Goal: Information Seeking & Learning: Learn about a topic

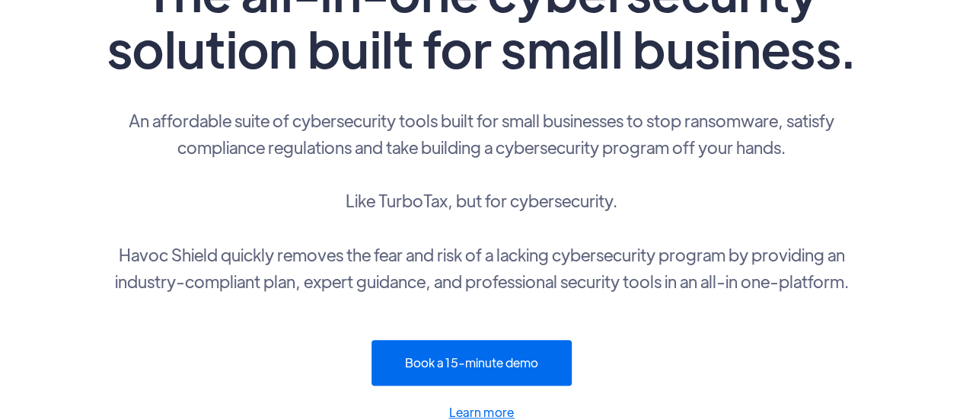
scroll to position [168, 0]
click at [738, 119] on p "An affordable suite of cybersecurity tools built for small businesses to stop r…" at bounding box center [482, 199] width 762 height 187
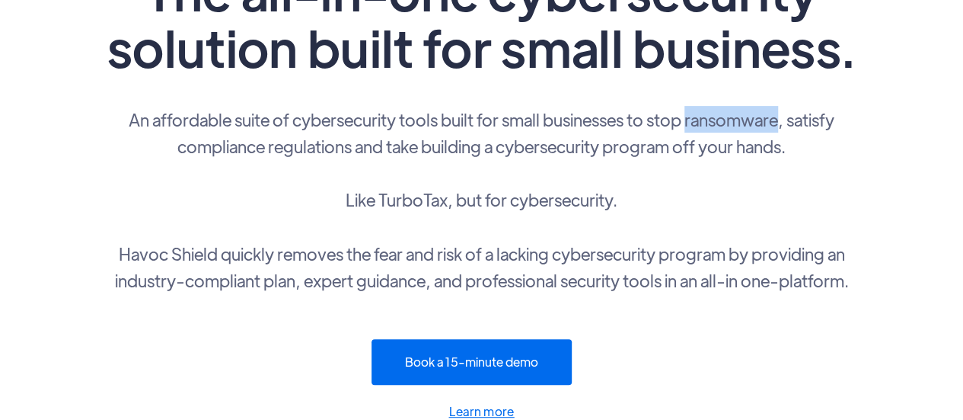
click at [738, 119] on p "An affordable suite of cybersecurity tools built for small businesses to stop r…" at bounding box center [482, 199] width 762 height 187
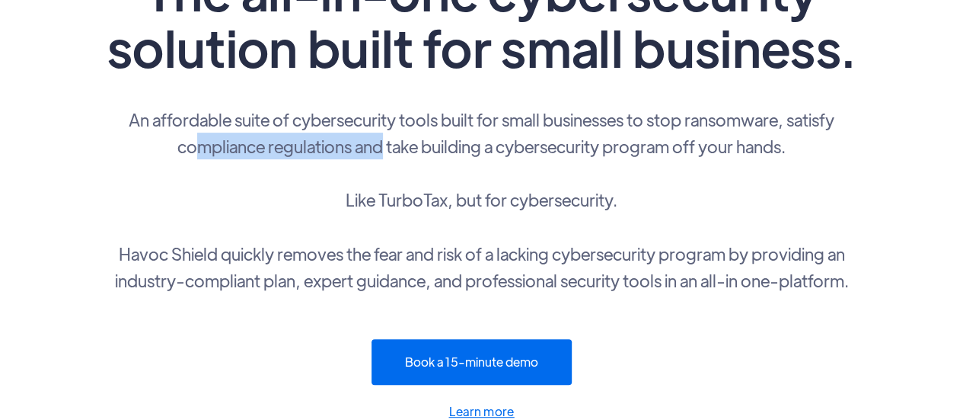
drag, startPoint x: 192, startPoint y: 145, endPoint x: 382, endPoint y: 142, distance: 189.7
click at [382, 142] on p "An affordable suite of cybersecurity tools built for small businesses to stop r…" at bounding box center [482, 199] width 762 height 187
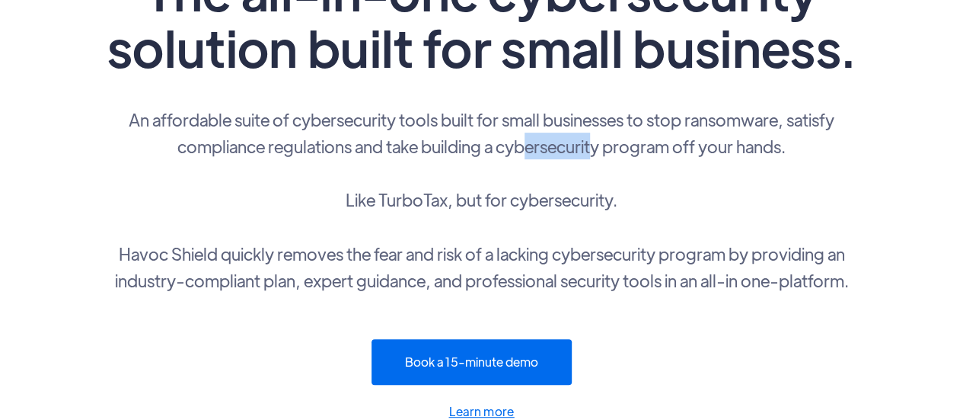
drag, startPoint x: 525, startPoint y: 145, endPoint x: 596, endPoint y: 156, distance: 71.0
click at [596, 156] on p "An affordable suite of cybersecurity tools built for small businesses to stop r…" at bounding box center [482, 199] width 762 height 187
click at [513, 204] on p "An affordable suite of cybersecurity tools built for small businesses to stop r…" at bounding box center [482, 199] width 762 height 187
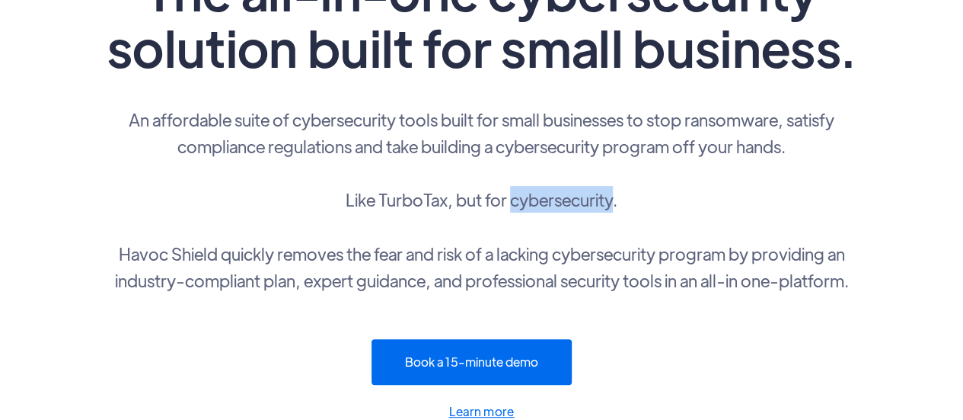
click at [513, 204] on p "An affordable suite of cybersecurity tools built for small businesses to stop r…" at bounding box center [482, 199] width 762 height 187
click at [423, 199] on p "An affordable suite of cybersecurity tools built for small businesses to stop r…" at bounding box center [482, 199] width 762 height 187
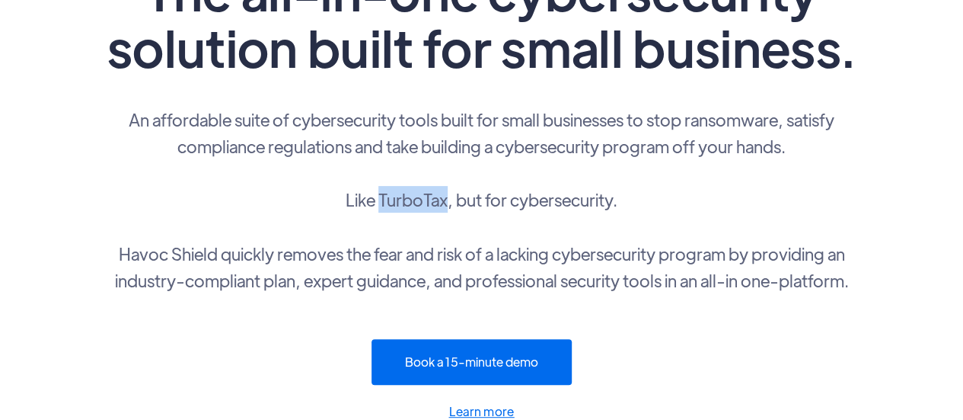
click at [423, 199] on p "An affordable suite of cybersecurity tools built for small businesses to stop r…" at bounding box center [482, 199] width 762 height 187
copy p "TurboTax"
click at [247, 215] on p "An affordable suite of cybersecurity tools built for small businesses to stop r…" at bounding box center [482, 199] width 762 height 187
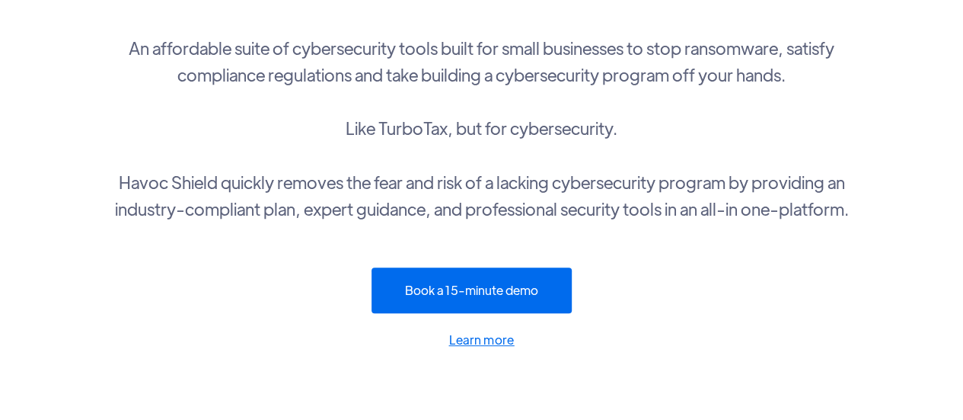
scroll to position [245, 0]
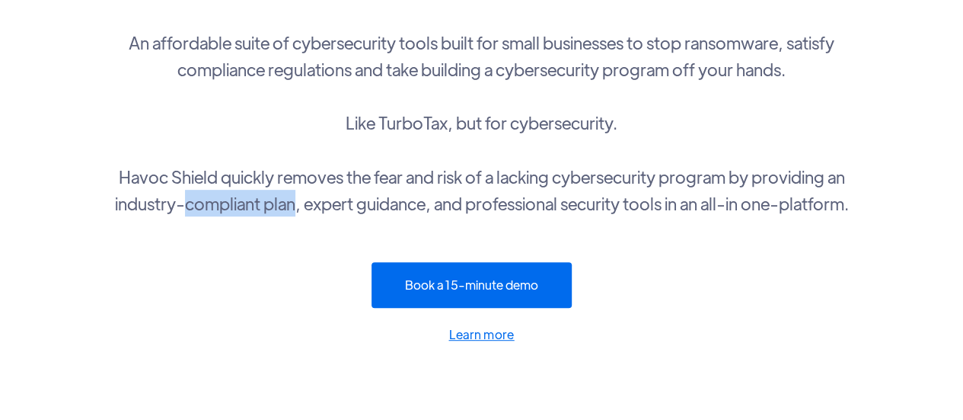
drag, startPoint x: 178, startPoint y: 206, endPoint x: 288, endPoint y: 203, distance: 109.7
click at [288, 203] on p "An affordable suite of cybersecurity tools built for small businesses to stop r…" at bounding box center [482, 122] width 762 height 187
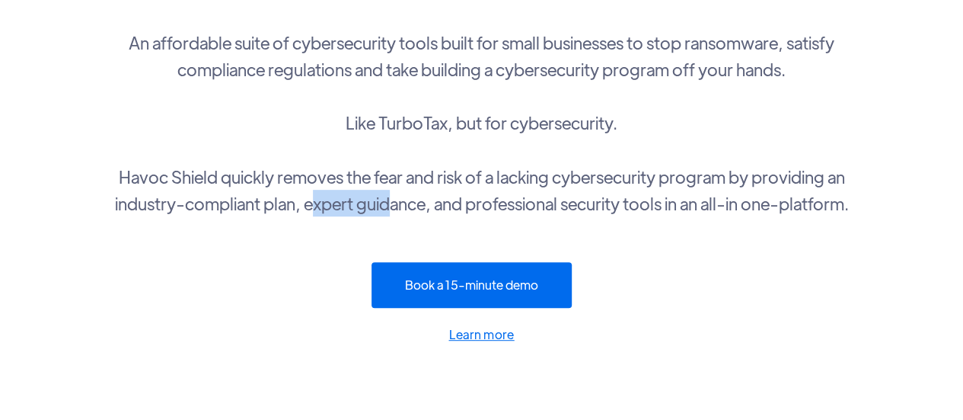
drag, startPoint x: 312, startPoint y: 203, endPoint x: 385, endPoint y: 199, distance: 73.2
click at [385, 199] on p "An affordable suite of cybersecurity tools built for small businesses to stop r…" at bounding box center [482, 122] width 762 height 187
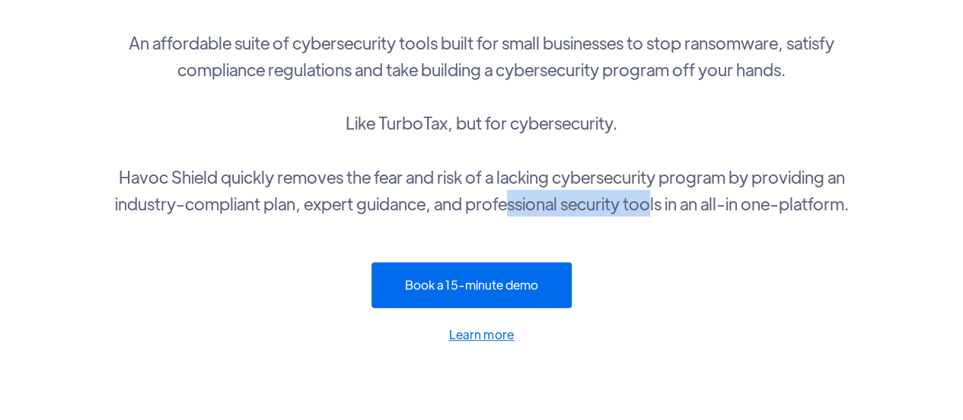
drag, startPoint x: 504, startPoint y: 203, endPoint x: 653, endPoint y: 211, distance: 149.5
click at [653, 211] on p "An affordable suite of cybersecurity tools built for small businesses to stop r…" at bounding box center [482, 122] width 762 height 187
click at [807, 203] on p "An affordable suite of cybersecurity tools built for small businesses to stop r…" at bounding box center [482, 122] width 762 height 187
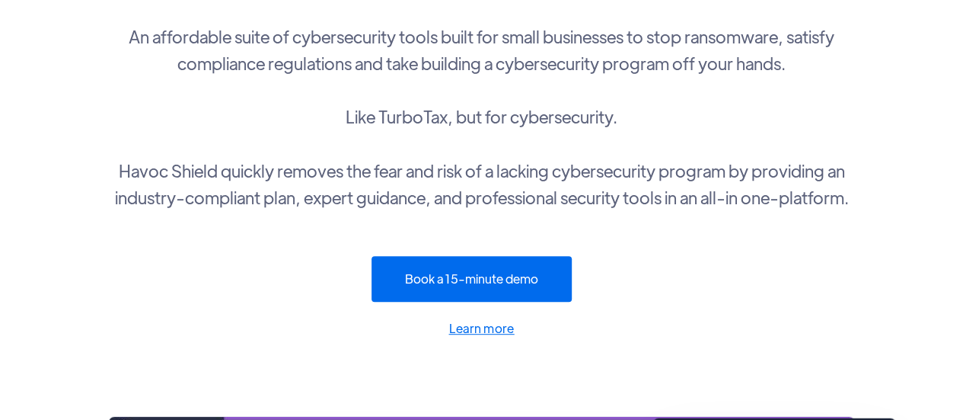
scroll to position [0, 0]
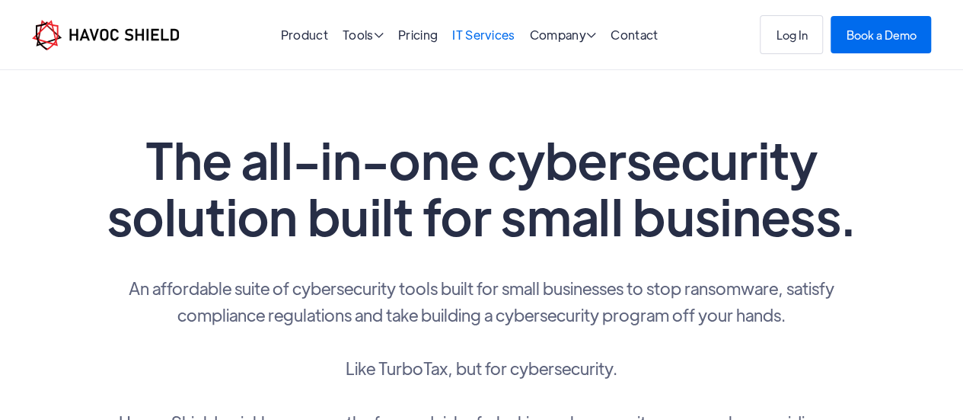
click at [495, 33] on link "IT Services" at bounding box center [483, 35] width 63 height 16
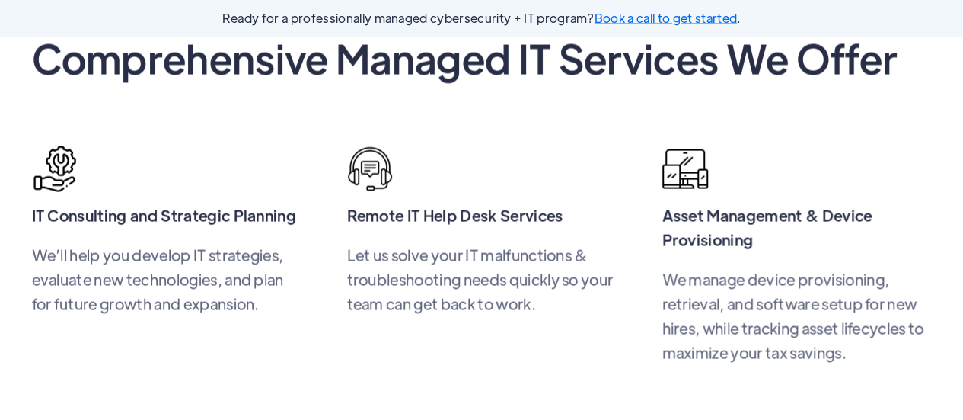
scroll to position [1519, 0]
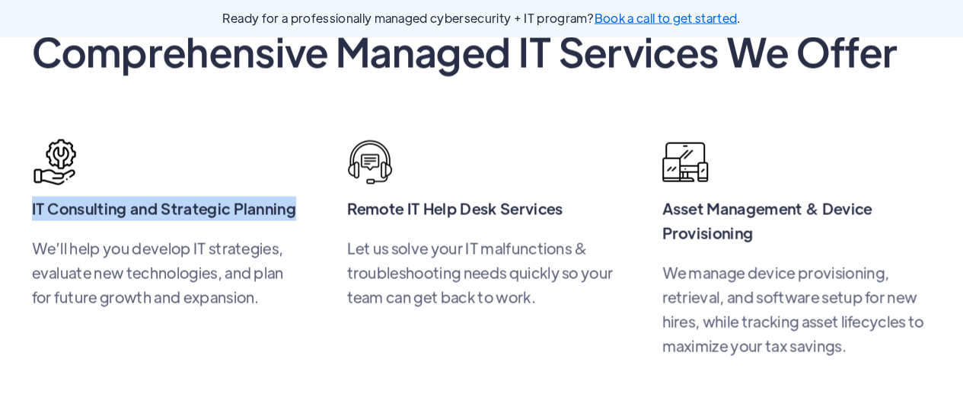
drag, startPoint x: 295, startPoint y: 209, endPoint x: 18, endPoint y: 217, distance: 277.3
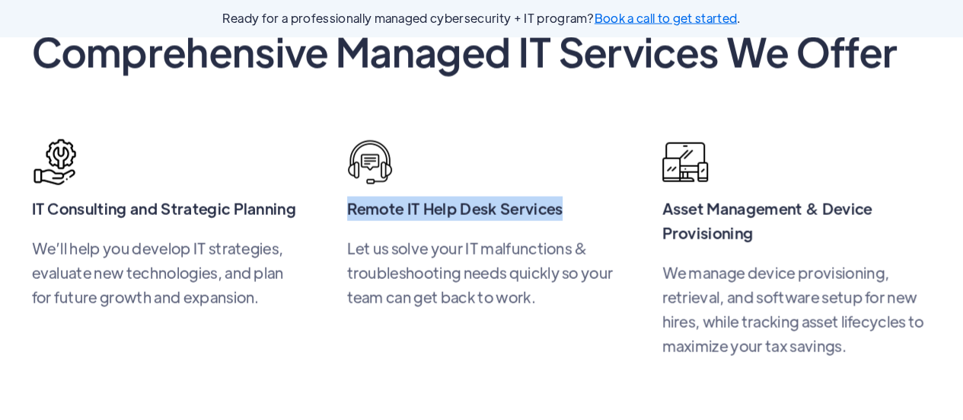
drag, startPoint x: 350, startPoint y: 200, endPoint x: 639, endPoint y: 212, distance: 288.9
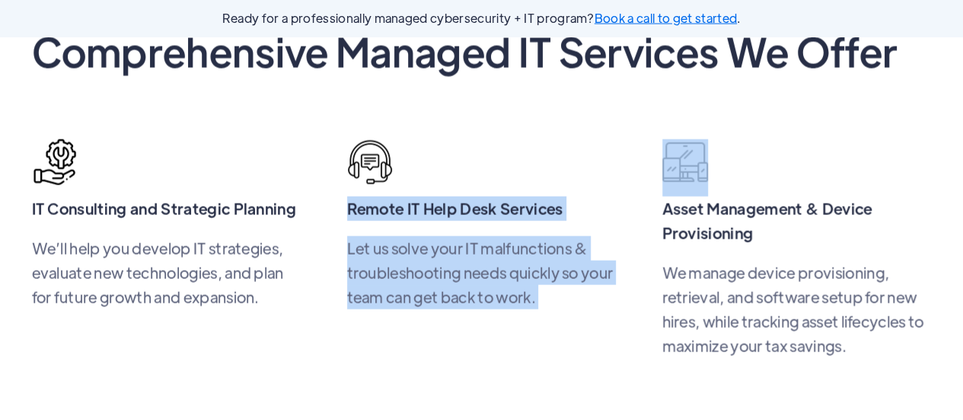
click at [441, 354] on div "Remote IT Help Desk Services Let us solve your IT malfunctions & troubleshootin…" at bounding box center [482, 248] width 270 height 219
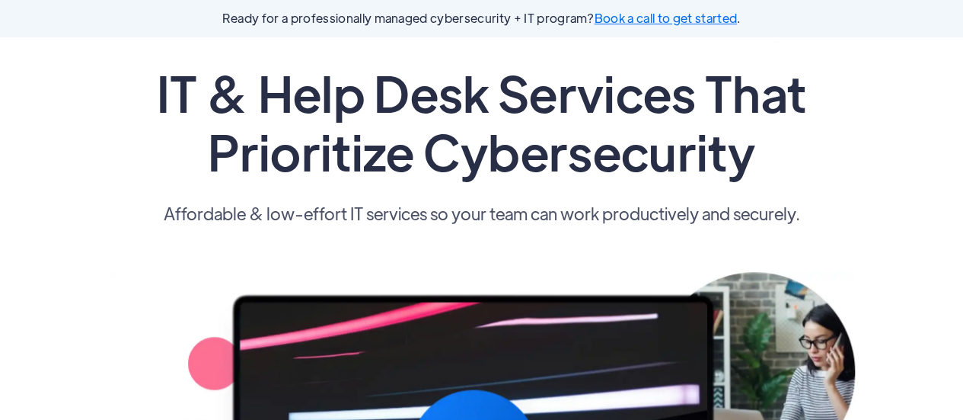
scroll to position [0, 0]
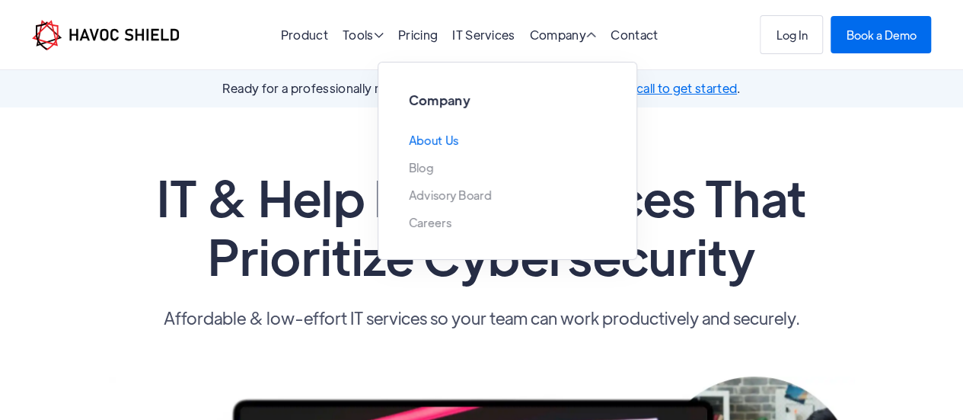
click at [452, 135] on link "About Us" at bounding box center [434, 140] width 50 height 12
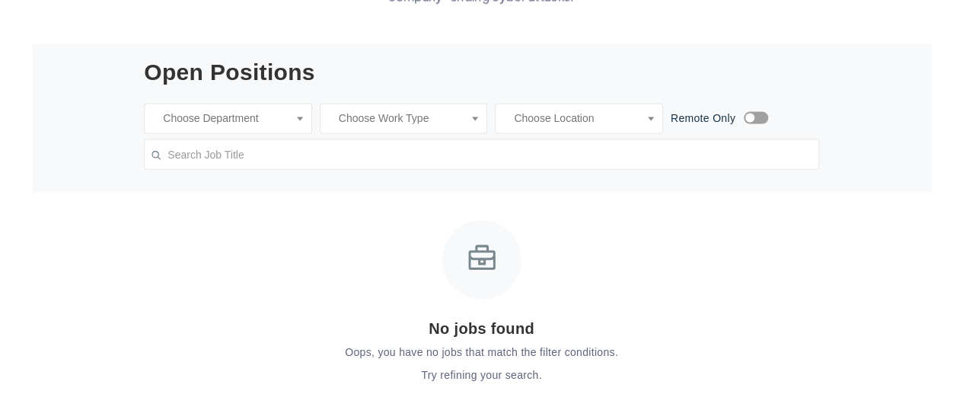
scroll to position [0, 9]
click at [299, 134] on span at bounding box center [228, 119] width 168 height 30
click at [472, 134] on span at bounding box center [404, 119] width 168 height 30
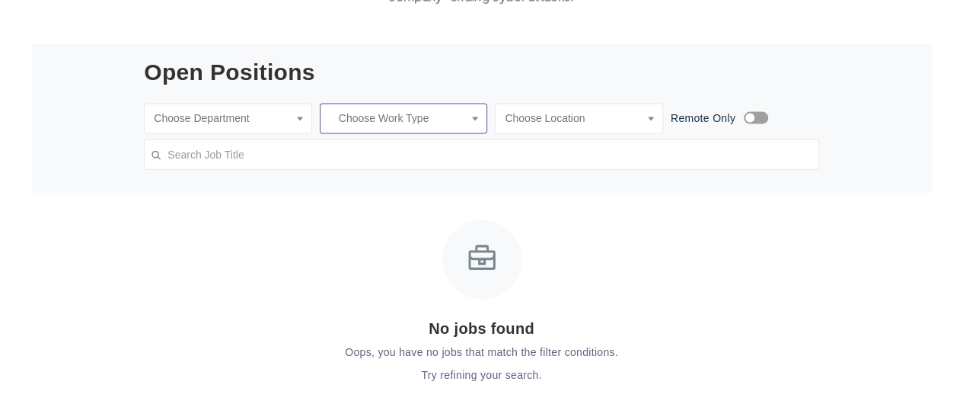
click at [648, 134] on span at bounding box center [579, 119] width 168 height 30
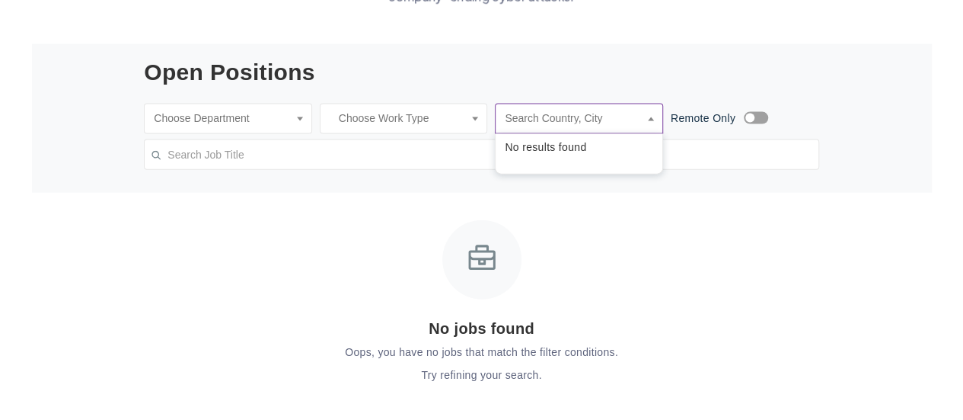
click at [648, 134] on span at bounding box center [579, 119] width 168 height 30
click at [750, 129] on input "checkbox" at bounding box center [756, 120] width 27 height 15
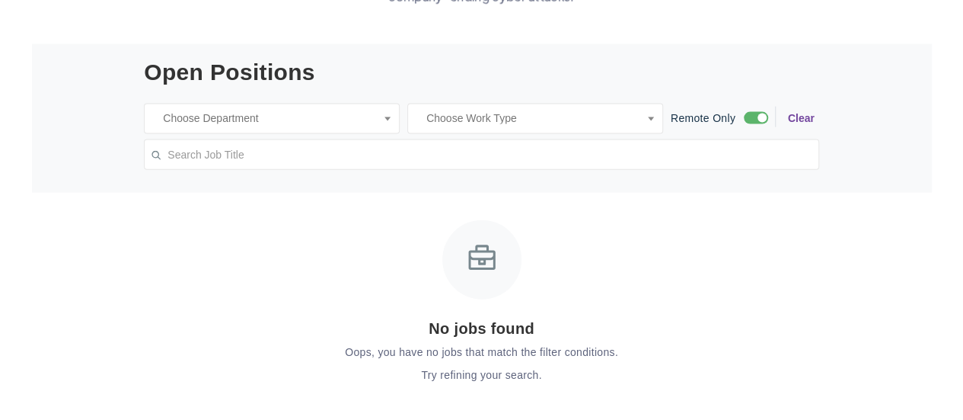
click at [750, 129] on input "checkbox" at bounding box center [756, 120] width 27 height 15
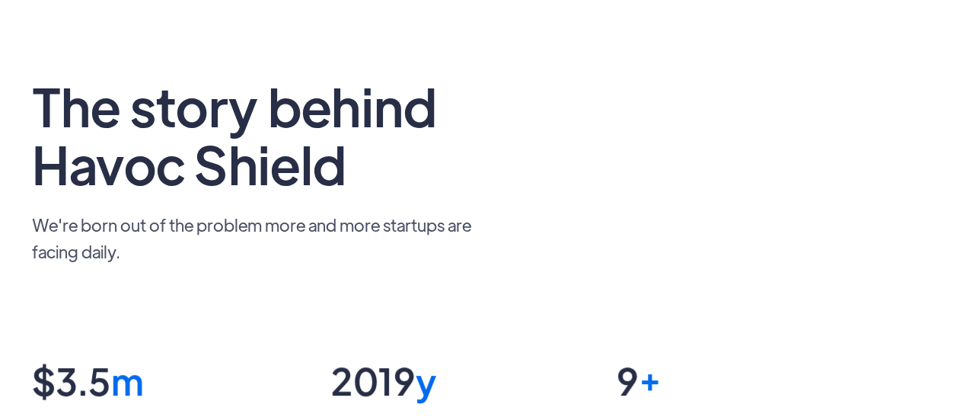
scroll to position [0, 0]
